Goal: Task Accomplishment & Management: Manage account settings

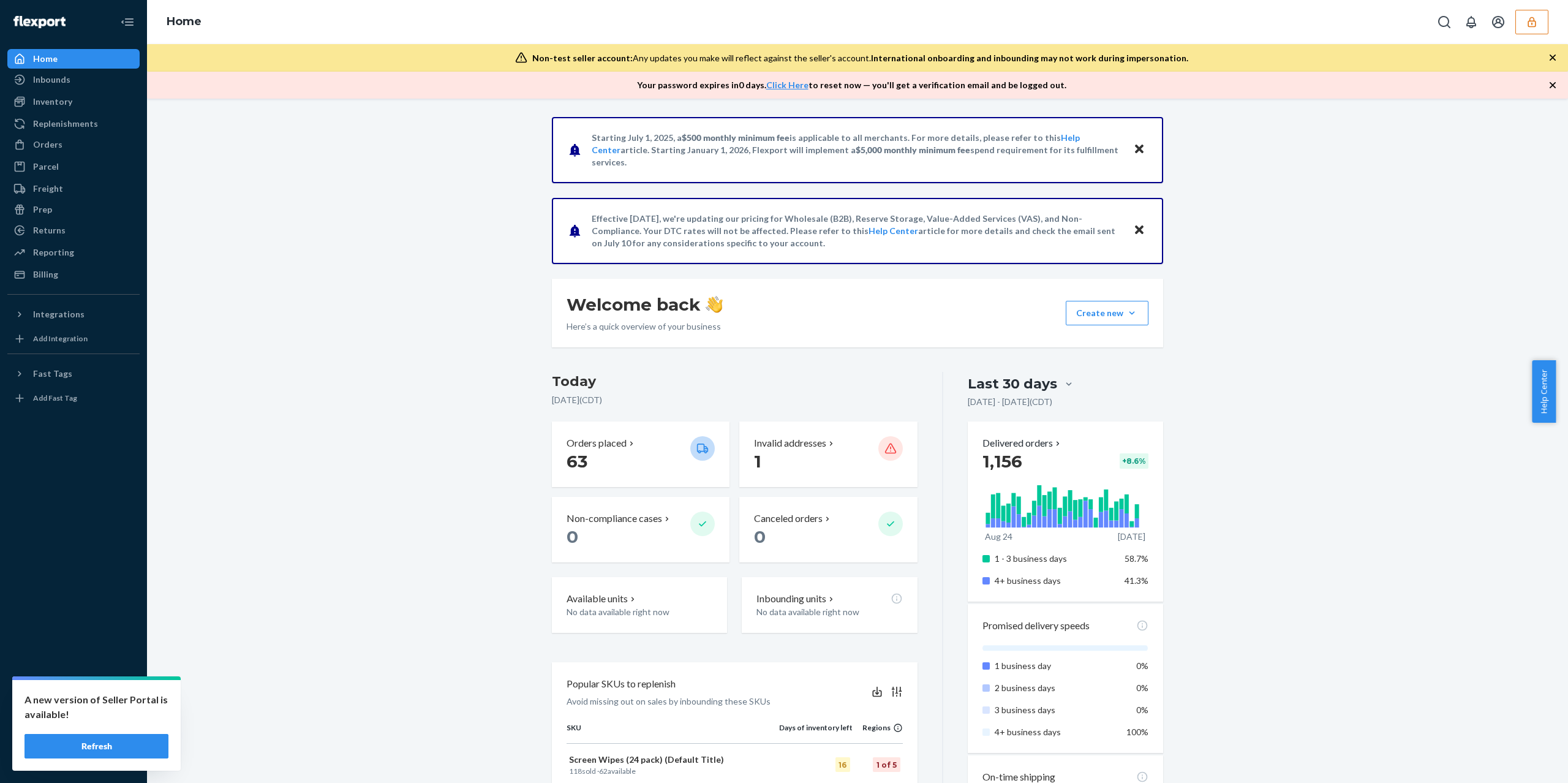
click at [1524, 3] on div "Home" at bounding box center [858, 22] width 1421 height 44
click at [1524, 21] on button "button" at bounding box center [1532, 22] width 33 height 25
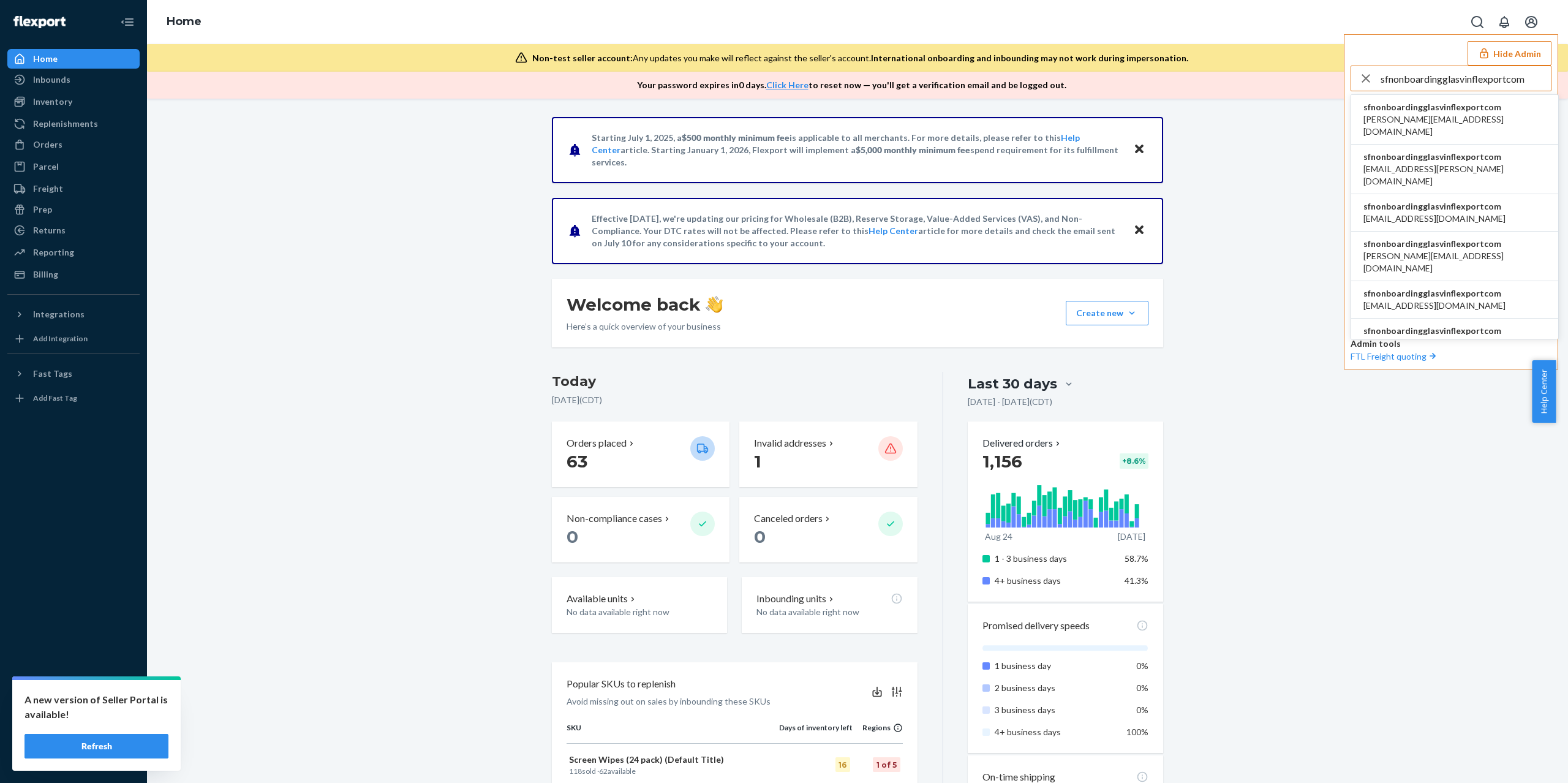
type input "sfnonboardingglasvinflexportcom"
click at [1417, 231] on li "sfnonboardingglasvinflexportcom [DATE][EMAIL_ADDRESS][DOMAIN_NAME]" at bounding box center [1455, 256] width 207 height 49
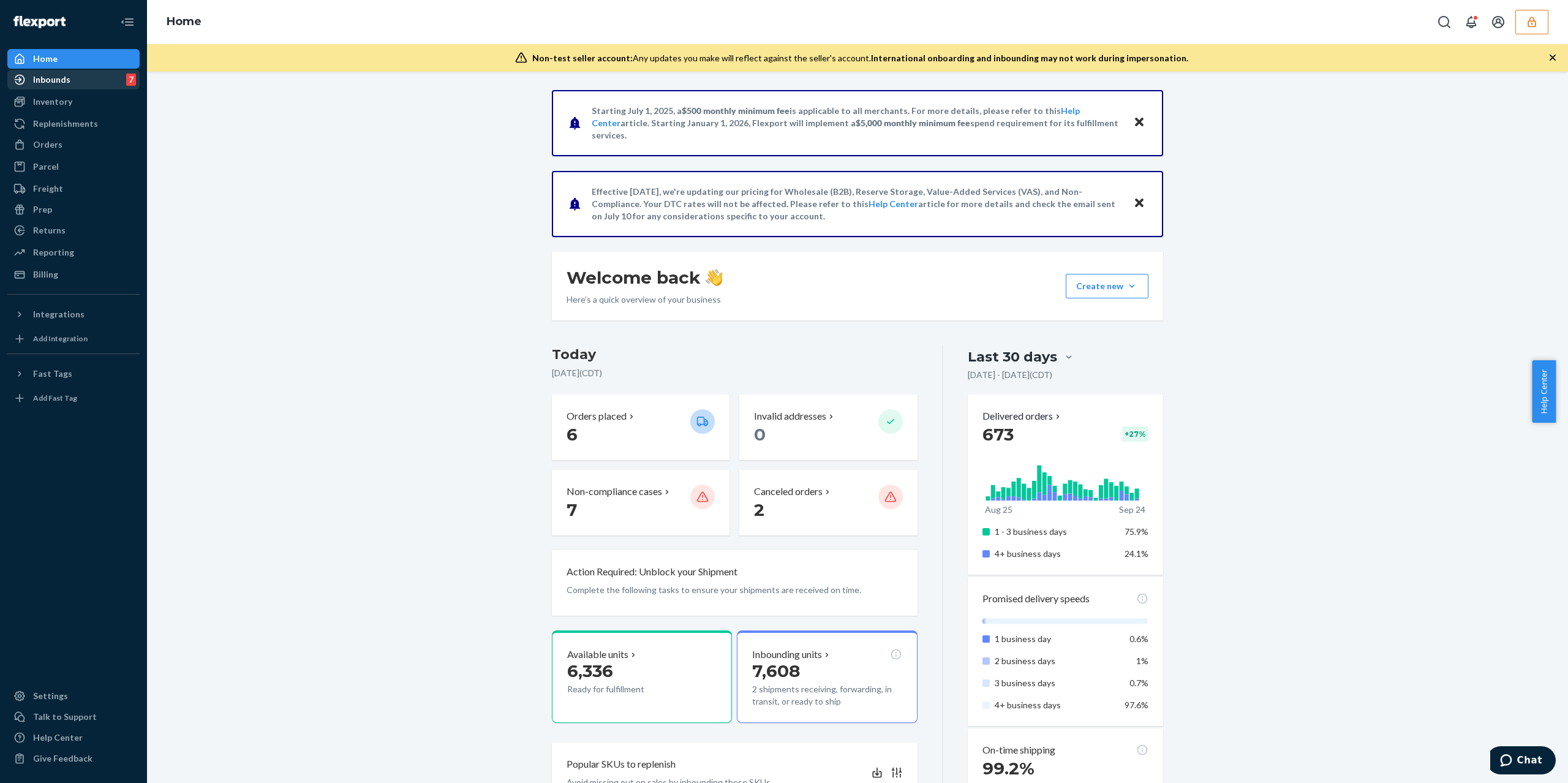
click at [90, 82] on div "Inbounds 7" at bounding box center [73, 79] width 130 height 17
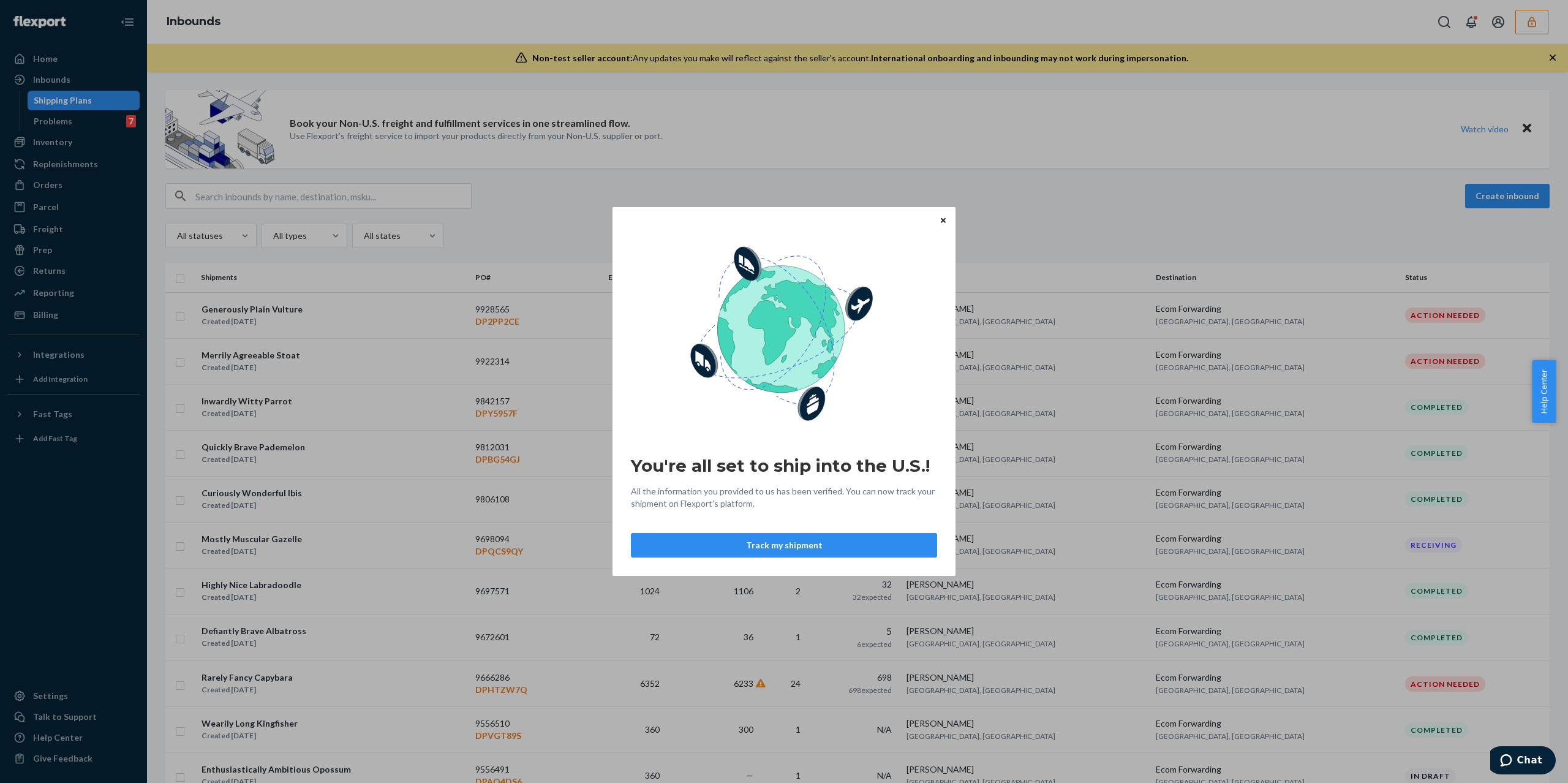
click at [947, 217] on button "Close" at bounding box center [943, 220] width 12 height 13
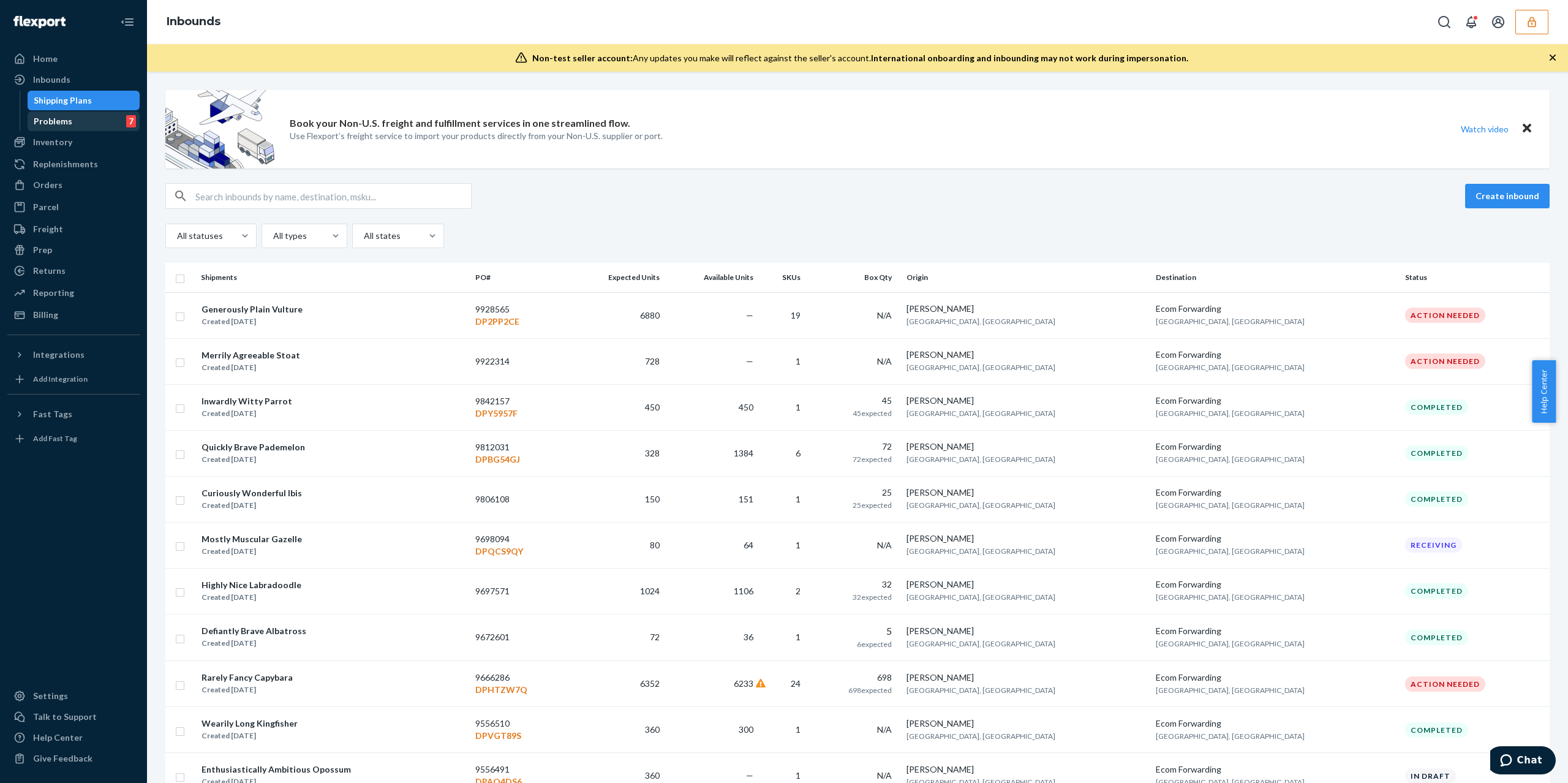
click at [88, 124] on div "Problems 7" at bounding box center [84, 121] width 110 height 17
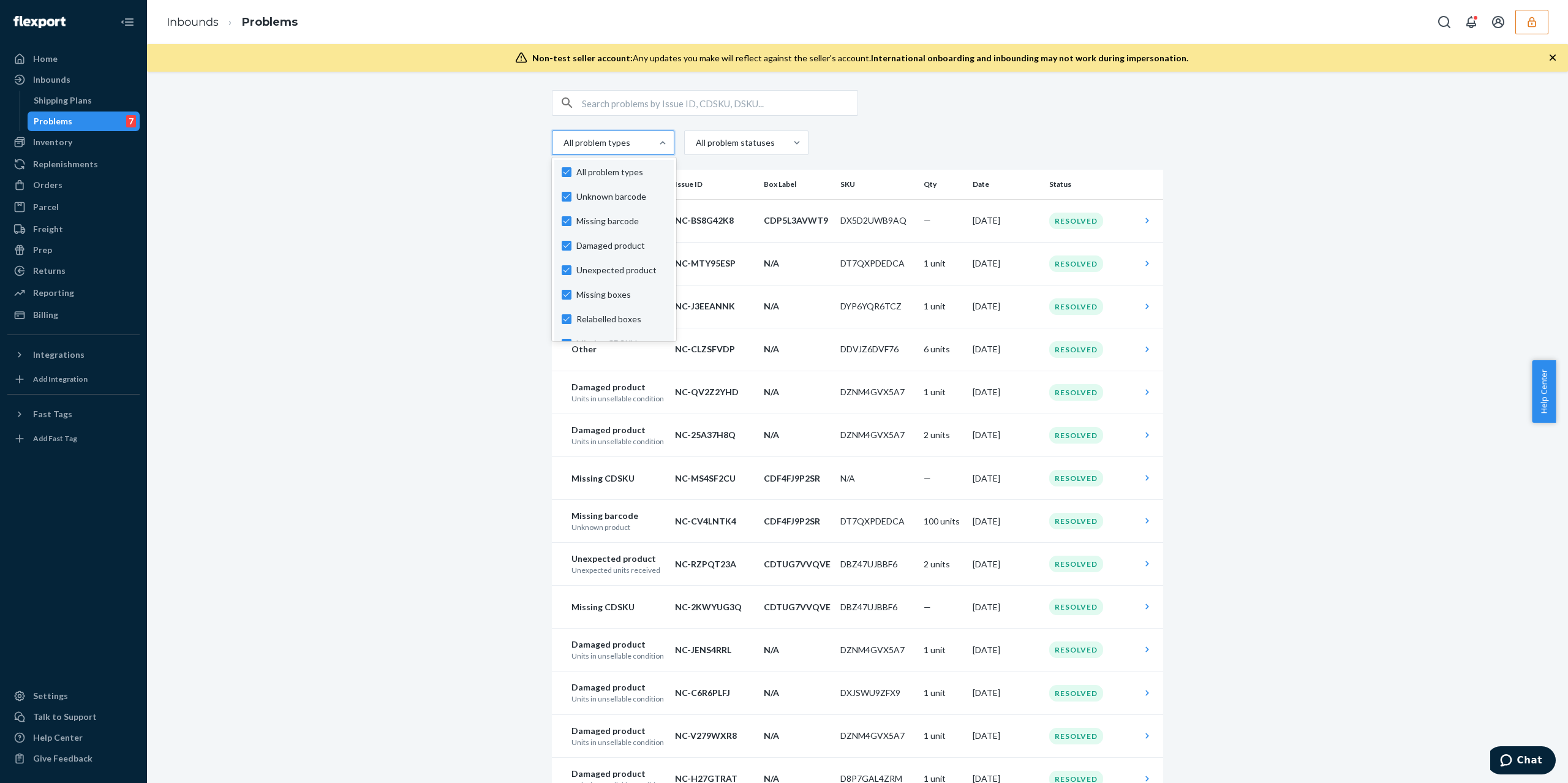
click at [615, 146] on div at bounding box center [612, 142] width 100 height 15
click at [564, 146] on input "option Unknown barcode focused, 1 of 12. 12 results available. Use Up and Down …" at bounding box center [562, 142] width 1 height 12
click at [714, 145] on div at bounding box center [745, 142] width 101 height 15
click at [696, 145] on input "All problem statuses" at bounding box center [695, 142] width 1 height 12
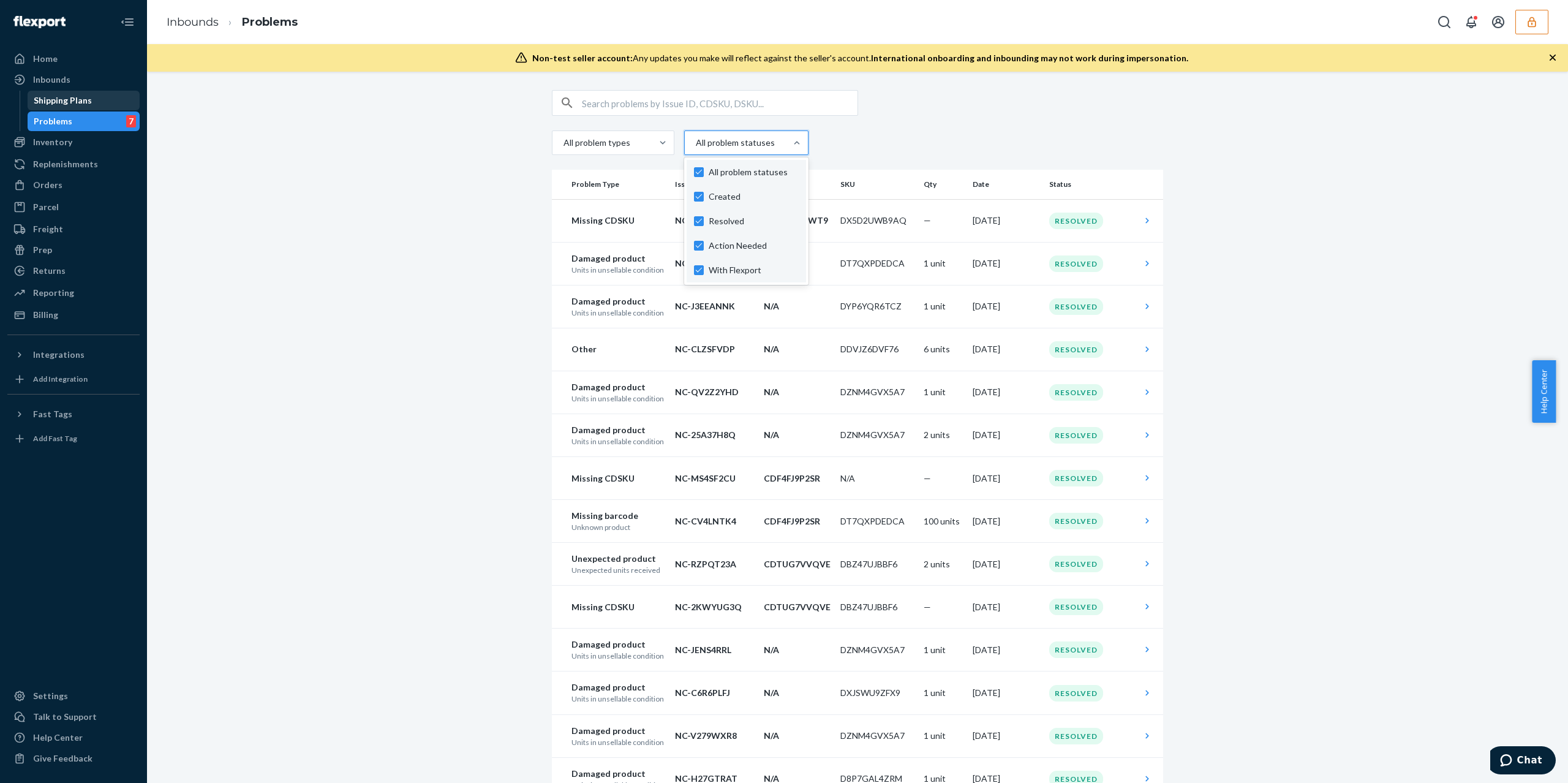
click at [57, 106] on div "Shipping Plans" at bounding box center [63, 100] width 58 height 12
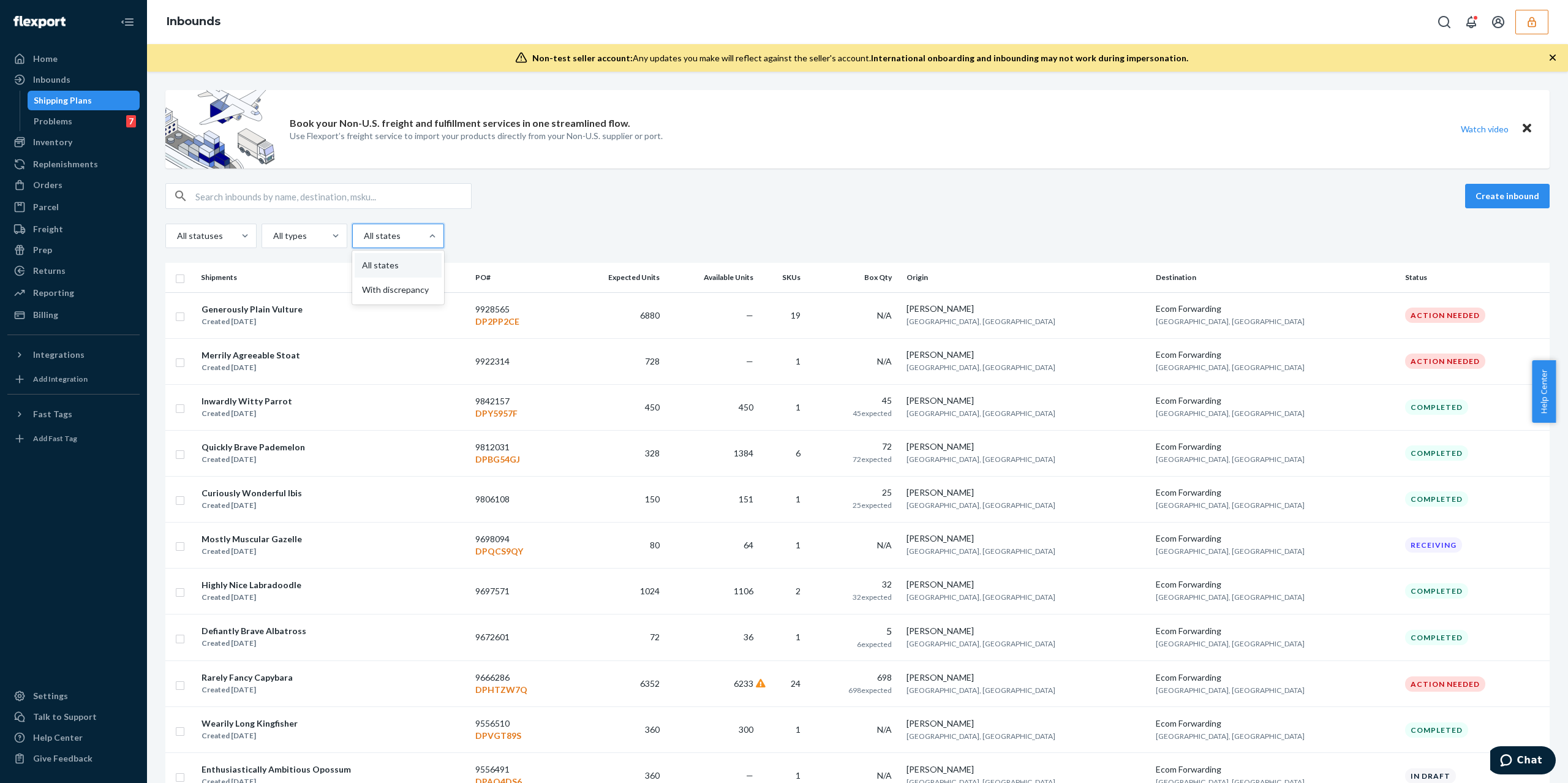
click at [379, 233] on div at bounding box center [397, 236] width 68 height 15
click at [364, 233] on input "option All states focused, 1 of 2. 2 results available. Use Up and Down to choo…" at bounding box center [363, 235] width 1 height 12
click at [396, 292] on div "With discrepancy" at bounding box center [398, 290] width 87 height 25
click at [364, 242] on input "option With discrepancy focused, 2 of 2. 2 results available. Use Up and Down t…" at bounding box center [363, 235] width 1 height 12
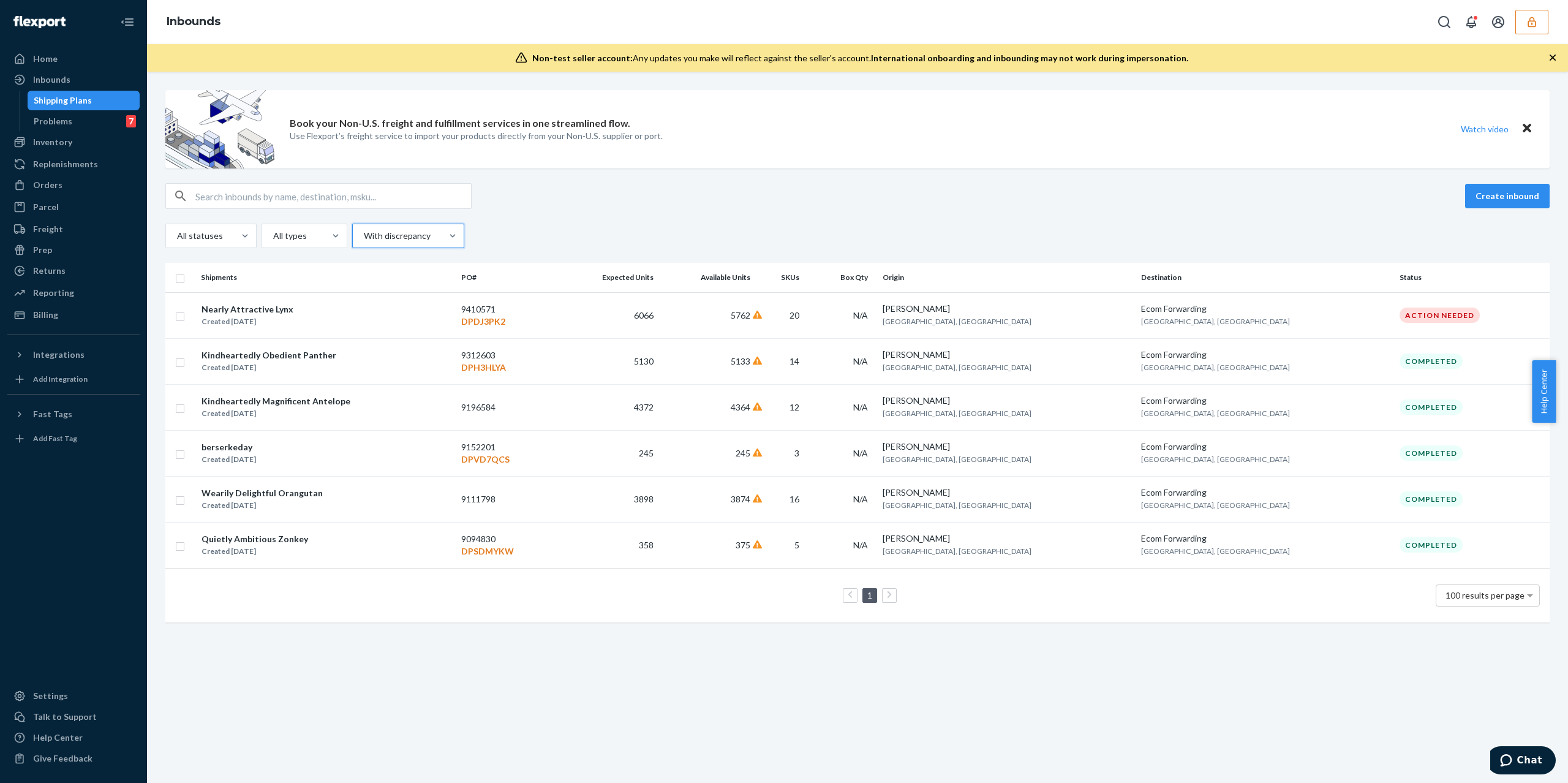
click at [417, 234] on div at bounding box center [407, 236] width 89 height 15
click at [364, 234] on input "option With discrepancy, selected. 0 results available. Select is focused ,type…" at bounding box center [363, 235] width 1 height 12
click at [412, 254] on div "All states" at bounding box center [408, 265] width 107 height 25
click at [364, 242] on input "option With discrepancy, selected. option All states focused, 1 of 2. 2 results…" at bounding box center [363, 235] width 1 height 12
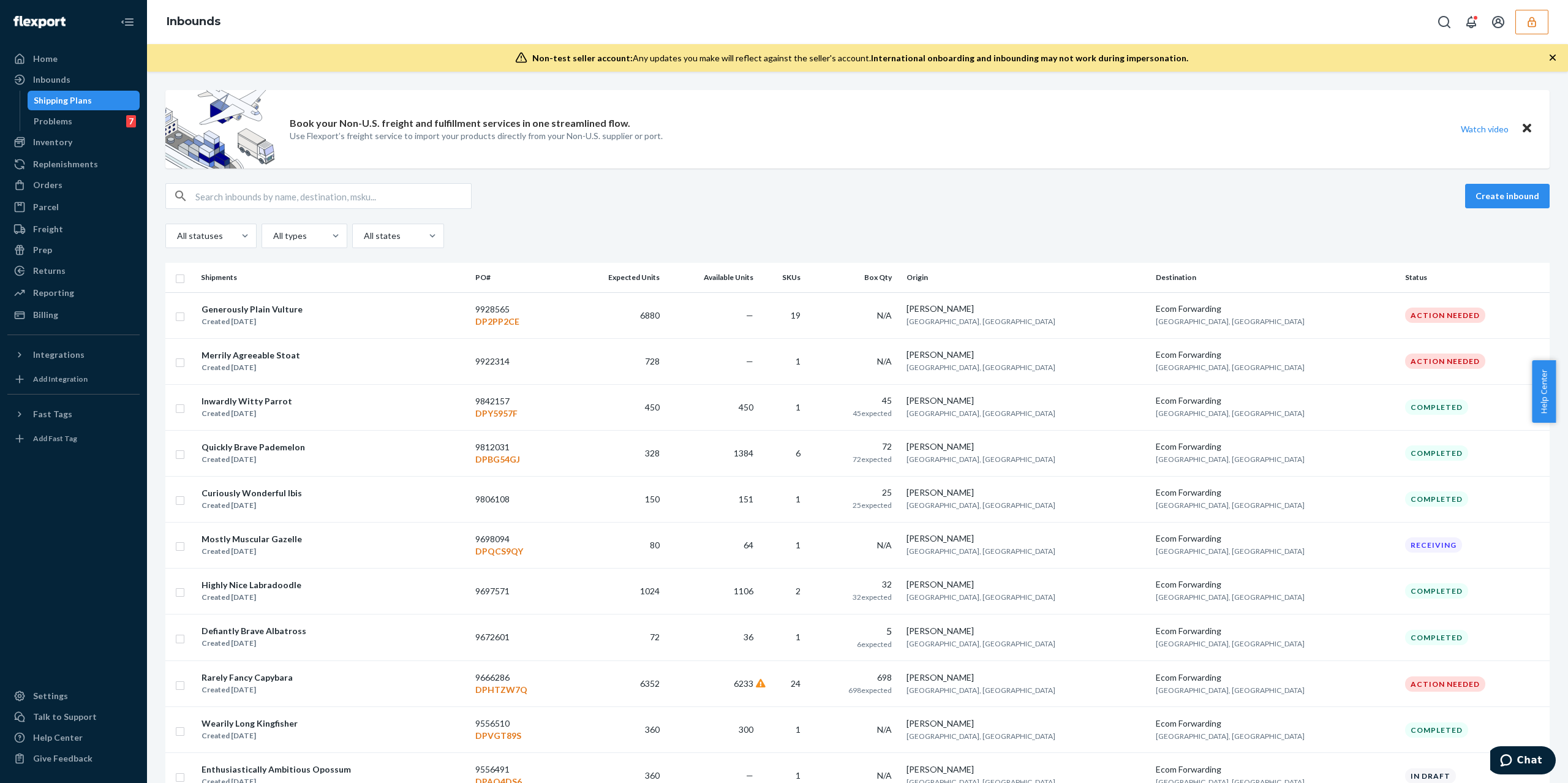
click at [1106, 214] on div "Create inbound All statuses All types All states" at bounding box center [858, 216] width 1384 height 65
